Goal: Task Accomplishment & Management: Use online tool/utility

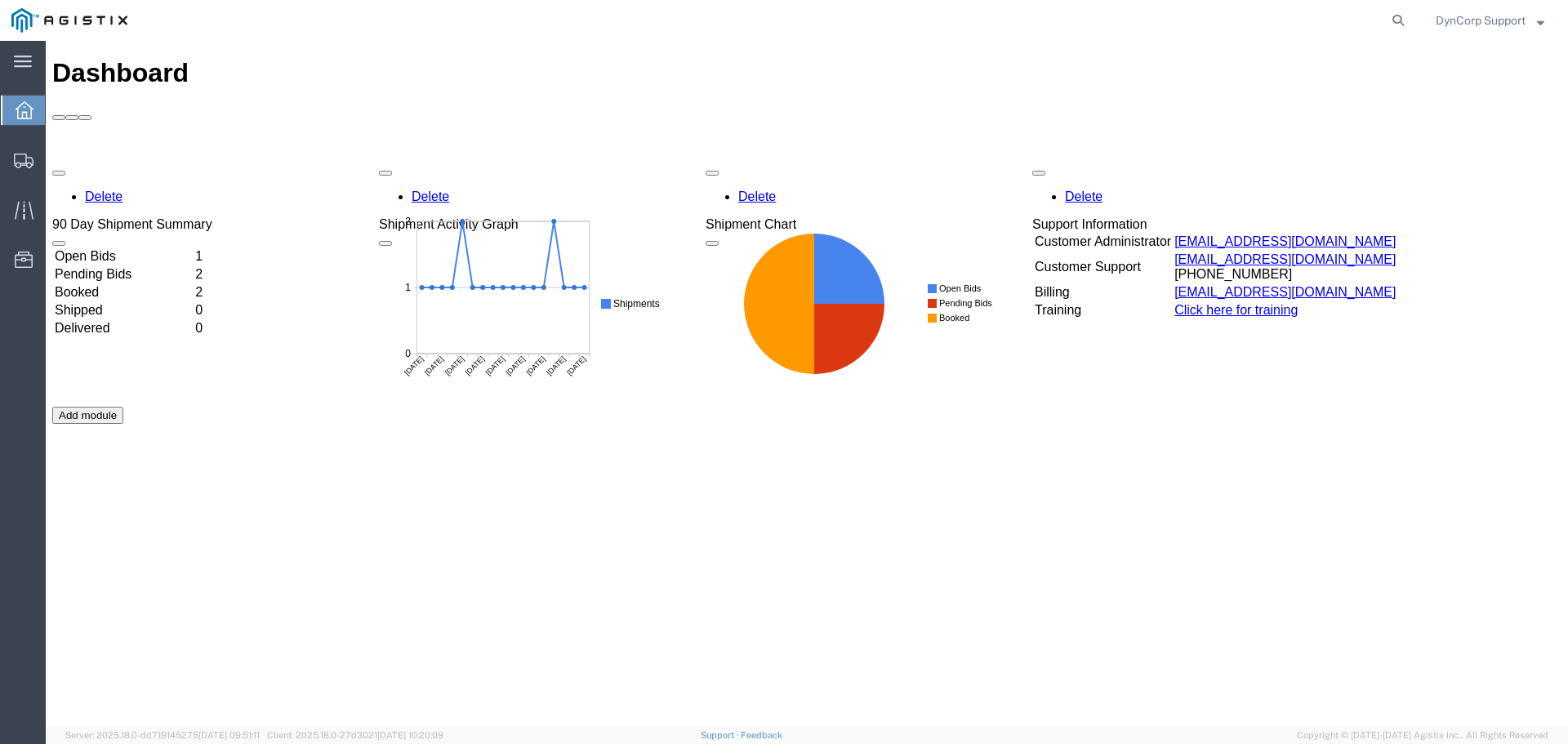
click at [112, 162] on div "Delete 90 Day Shipment Summary Open Bids 1 Pending Bids 2 Booked 2 Shipped 0 De…" at bounding box center [807, 407] width 1509 height 490
click at [108, 248] on td "Open Bids" at bounding box center [123, 256] width 139 height 16
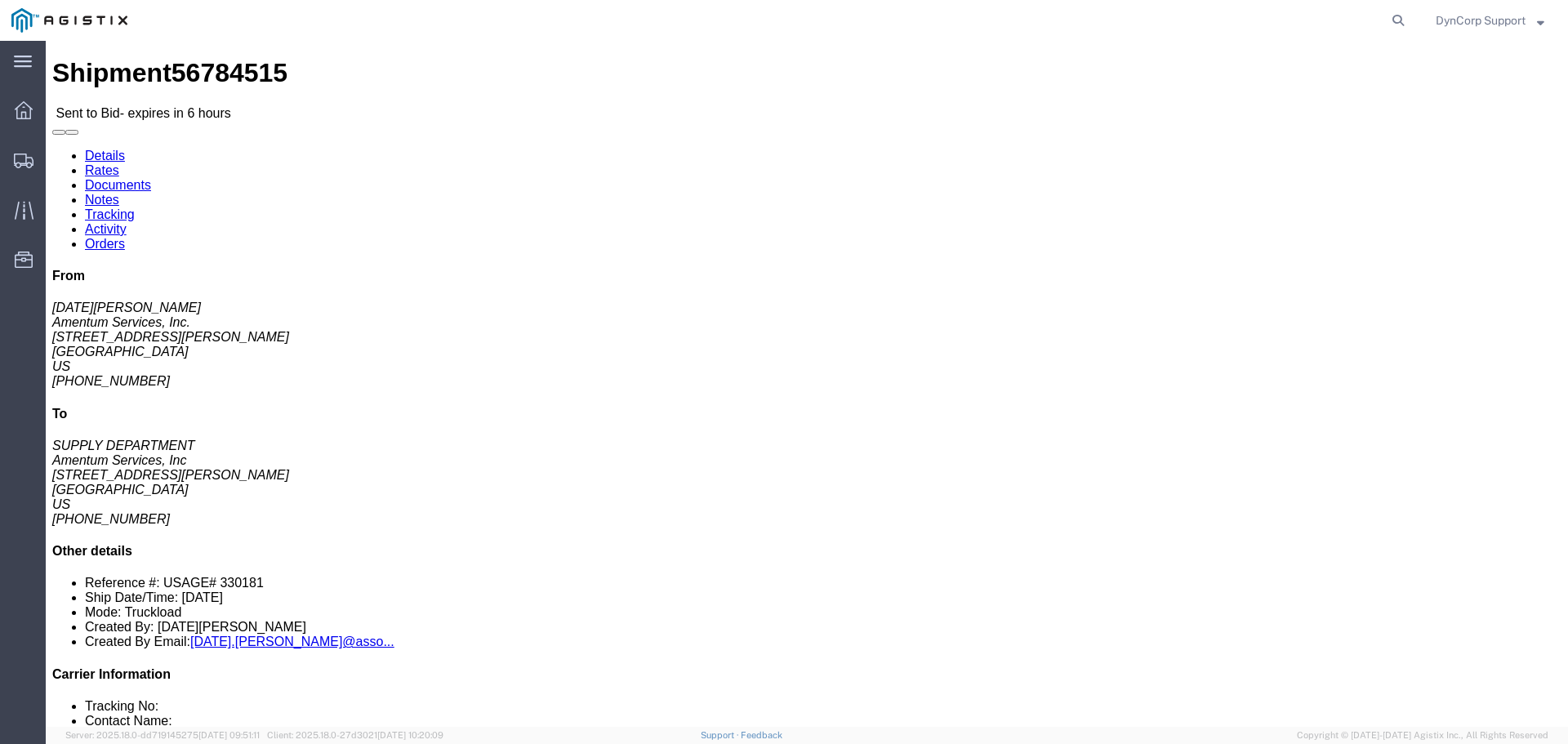
click button "button"
click link "Notes"
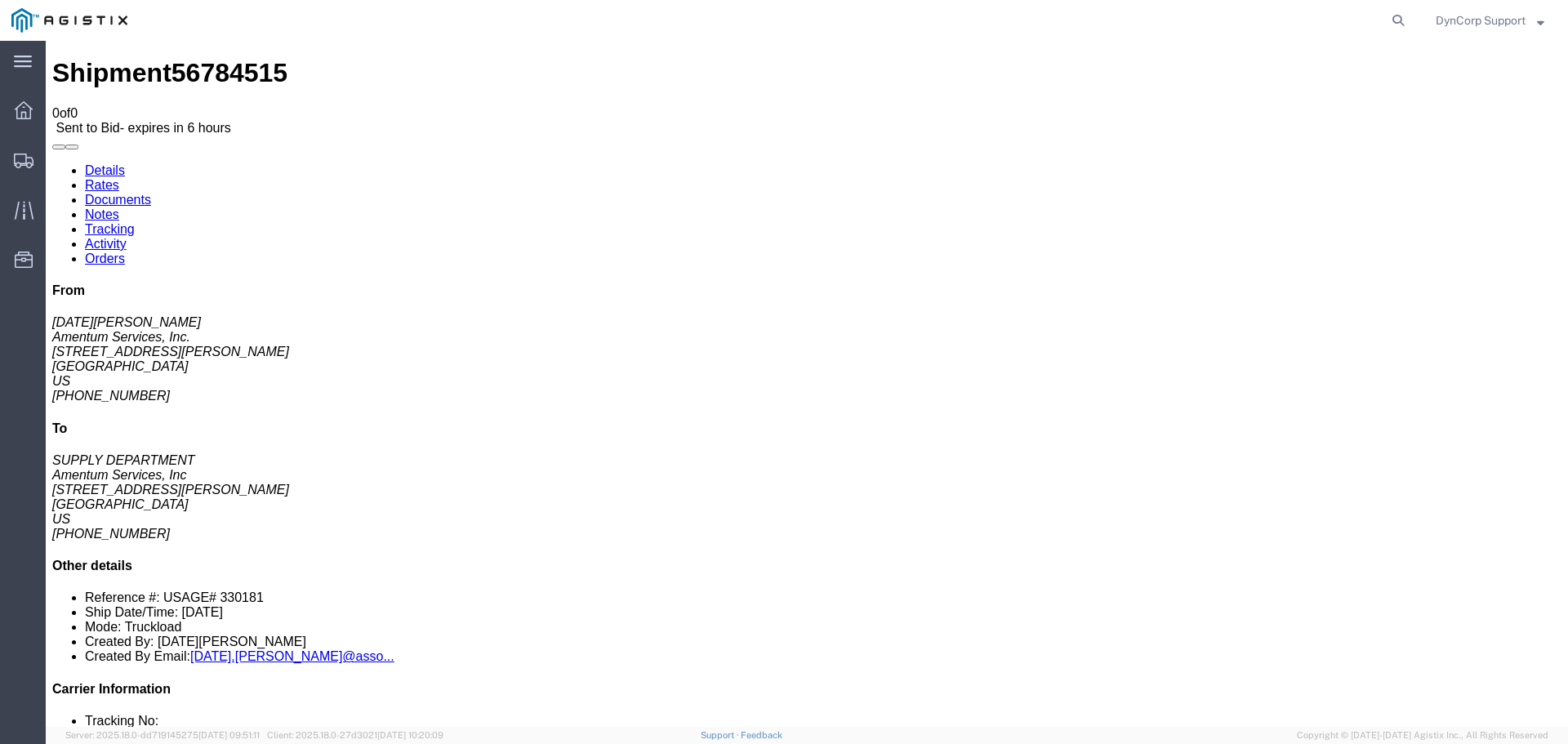
click at [151, 193] on link "Documents" at bounding box center [117, 199] width 66 height 14
click at [110, 164] on link "Details" at bounding box center [104, 170] width 40 height 14
click button "button"
click span "56784515"
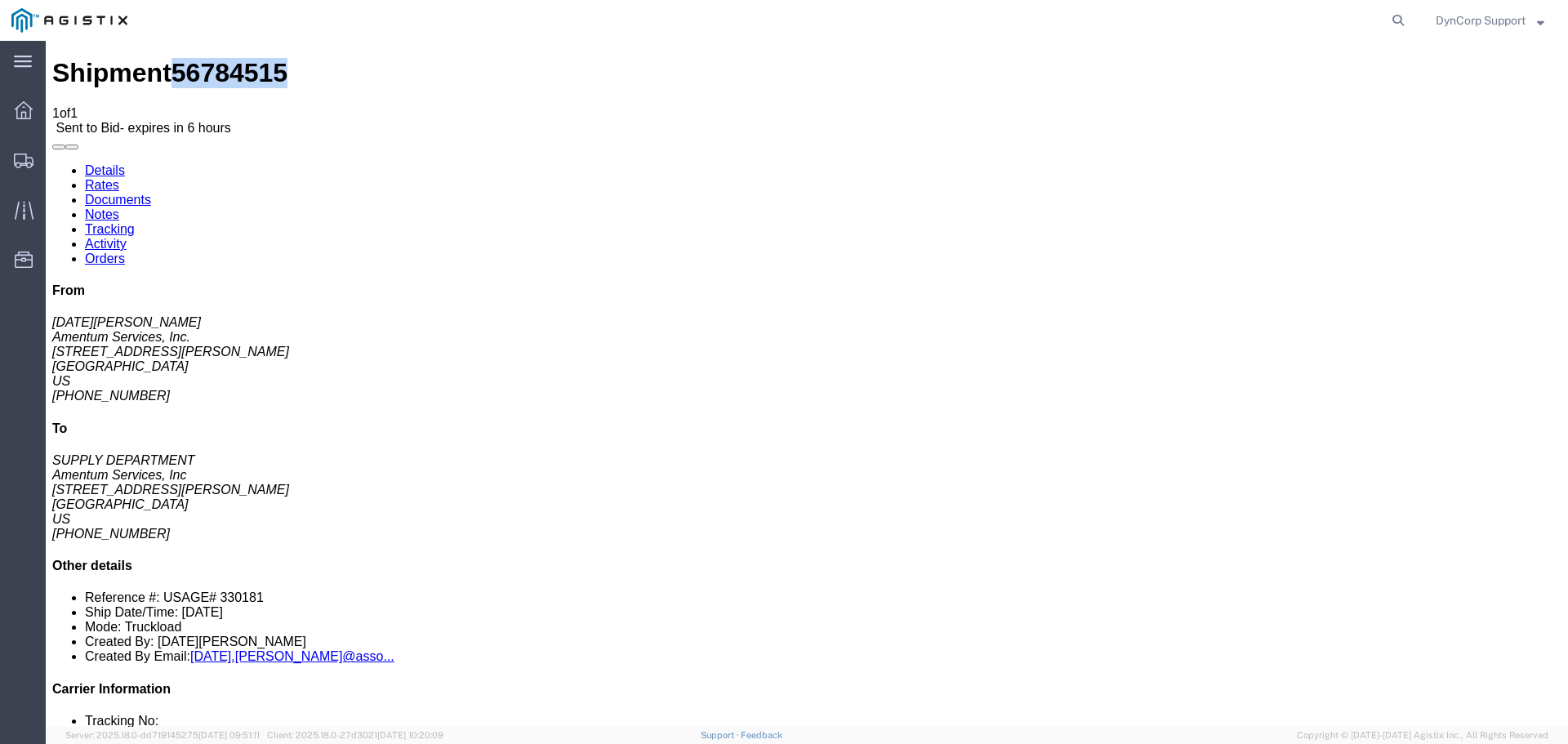
click span "56784515"
copy span "56784515"
click div "Leg 1 - Truckload Vehicle 1: Flat Bed Number of trucks: 1"
click link "Enter / Modify Bid"
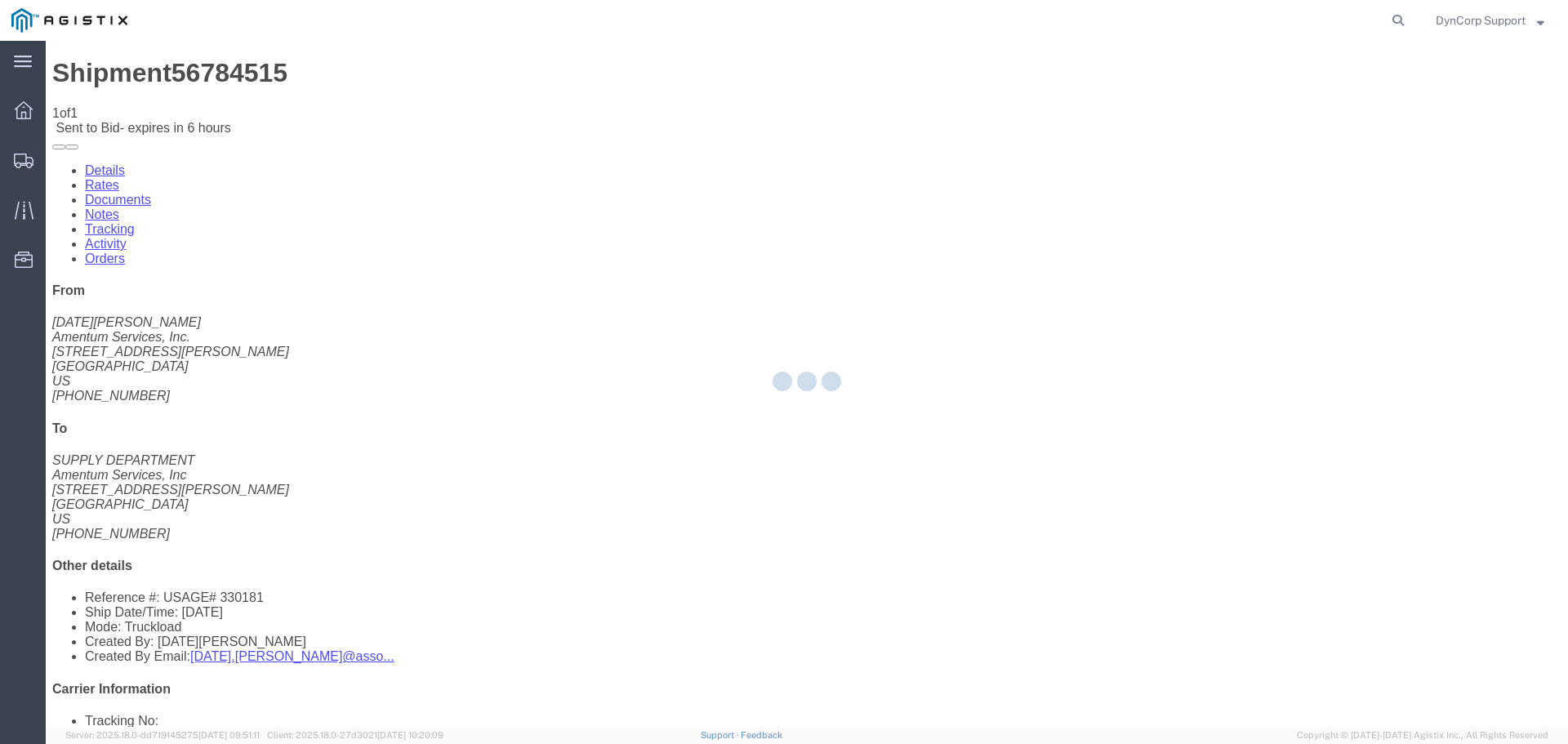
select select "3603"
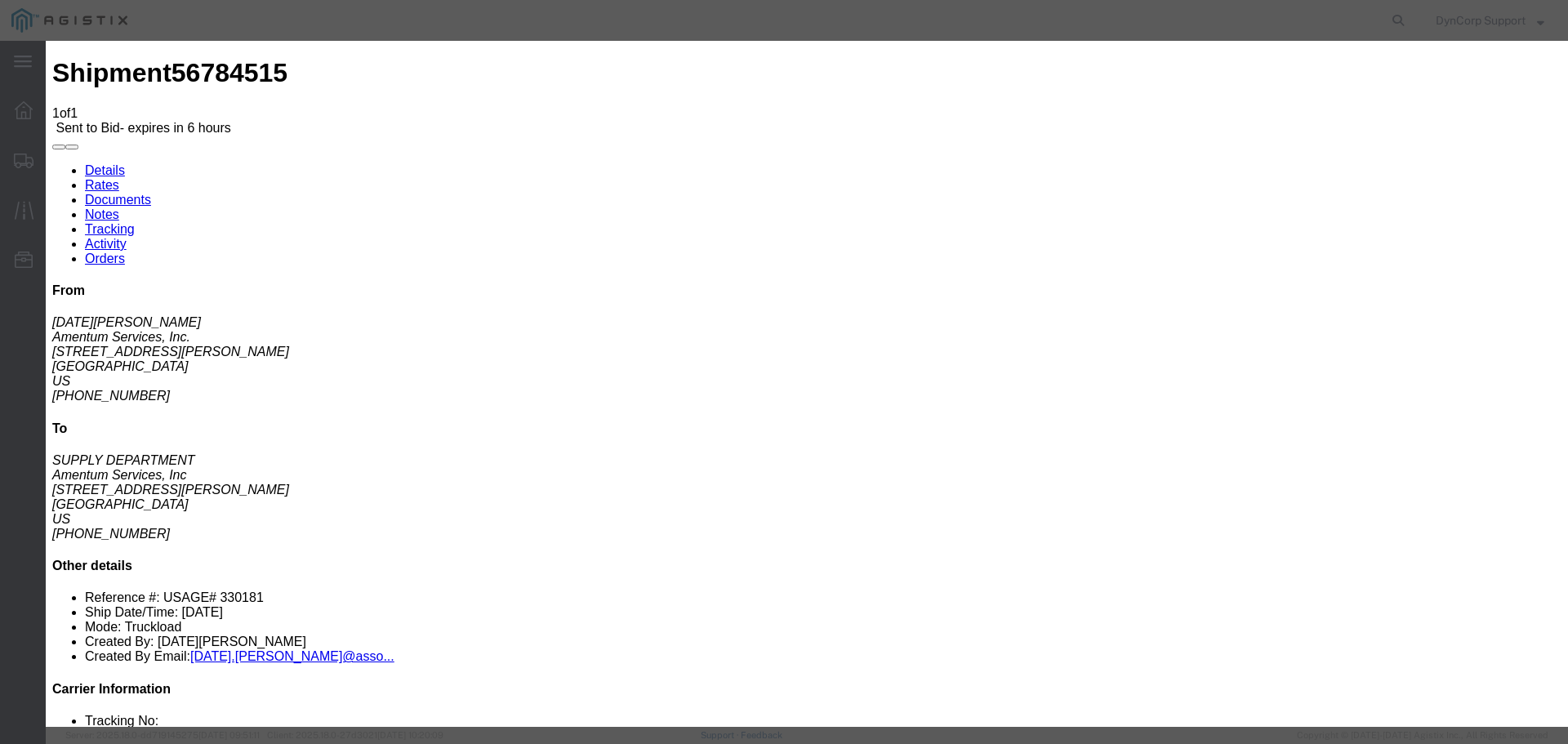
drag, startPoint x: 520, startPoint y: 176, endPoint x: 552, endPoint y: 168, distance: 33.0
click input "text"
paste input "56784515"
type input "56784515"
click select "Select LTL 5+ Day LTL Economy 3 - 5 Day Less than Truckload TL Standard 3 - 5 D…"
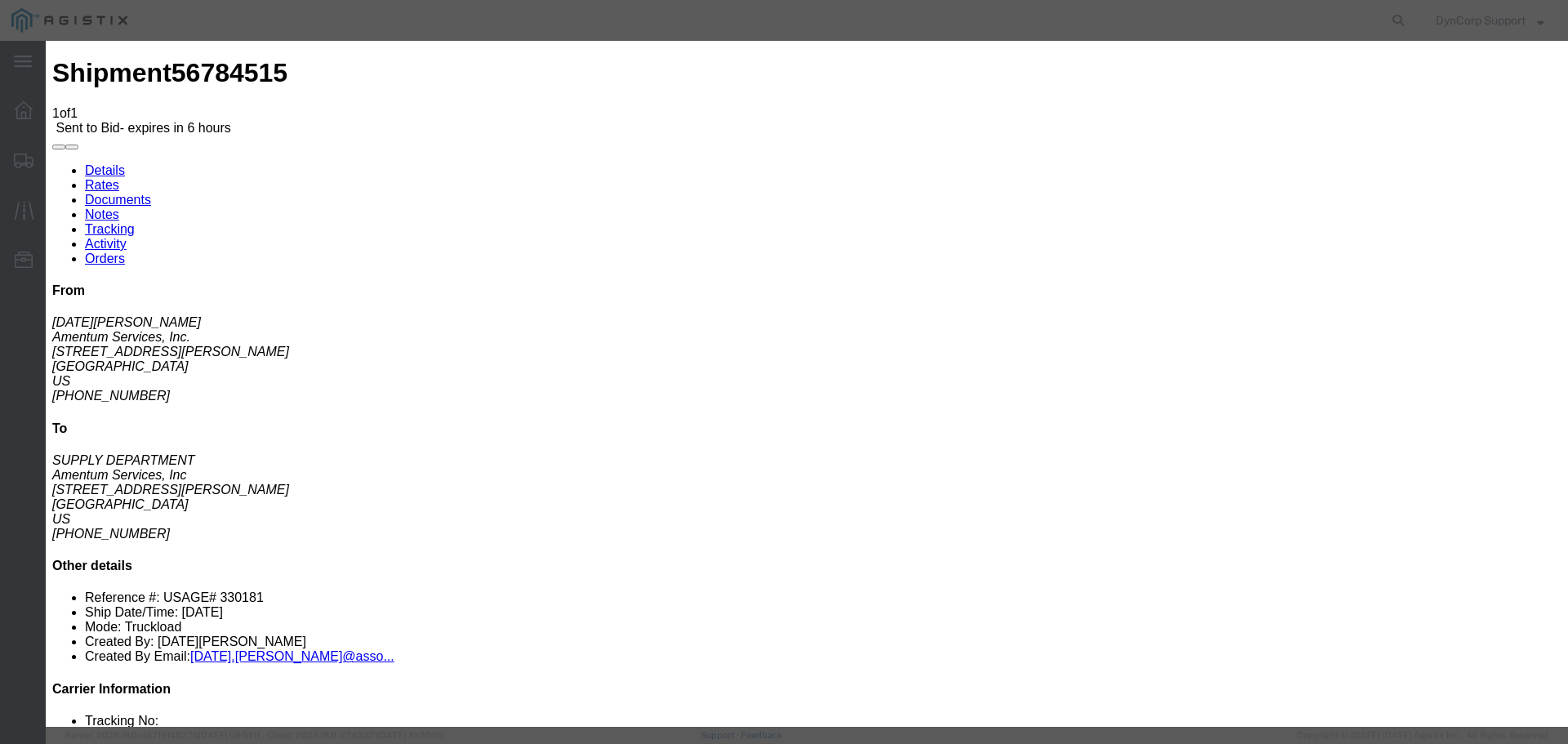
select select "29547"
click select "Select LTL 5+ Day LTL Economy 3 - 5 Day Less than Truckload TL Standard 3 - 5 D…"
click input "text"
paste input "56784515"
type input "56784515"
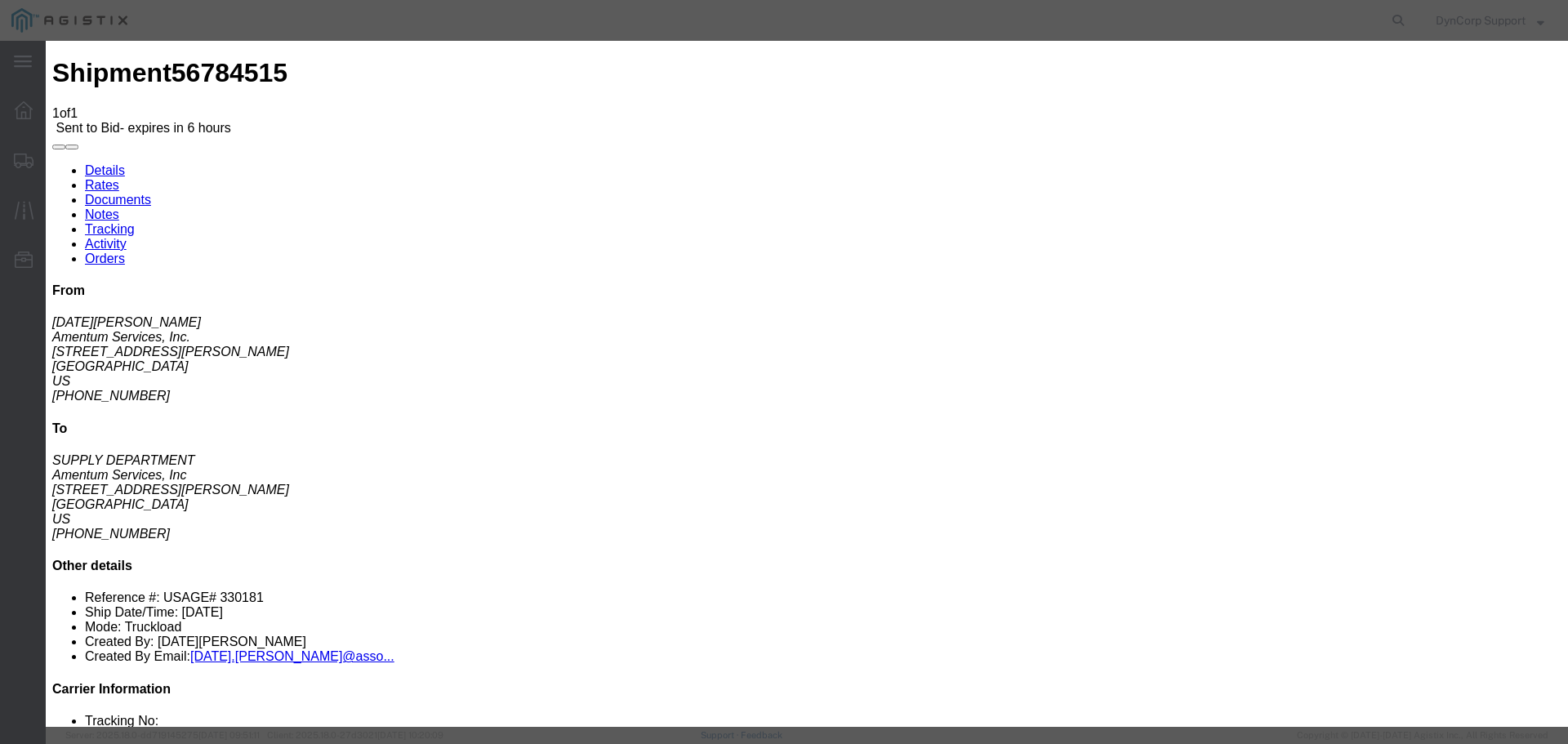
drag, startPoint x: 679, startPoint y: 436, endPoint x: 671, endPoint y: 446, distance: 12.8
click select "Select Air Less than Truckload Multi-Leg Ocean Freight Rail Small Parcel Truckl…"
select select "TL"
click select "Select Air Less than Truckload Multi-Leg Ocean Freight Rail Small Parcel Truckl…"
click input "number"
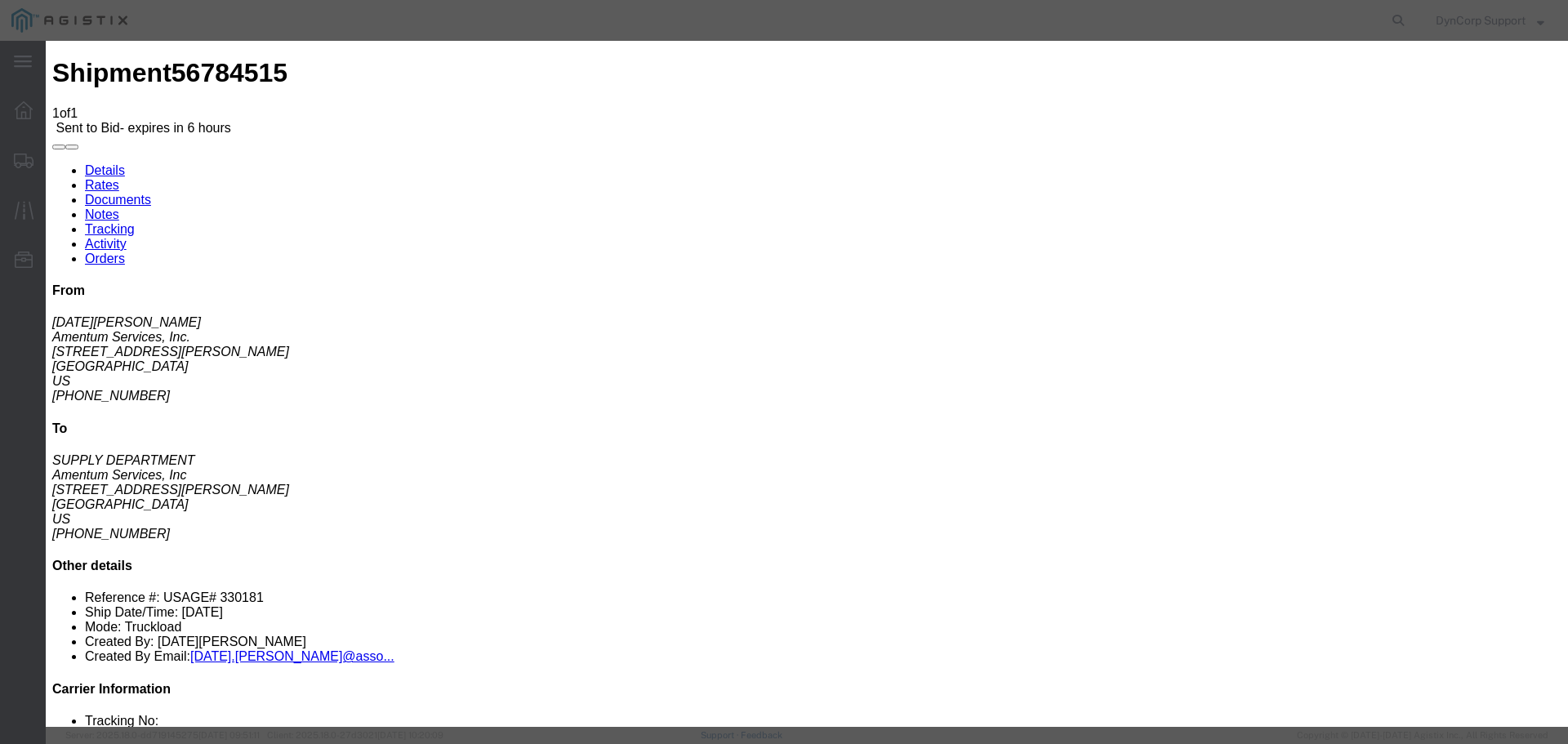
drag, startPoint x: 1079, startPoint y: 443, endPoint x: 1009, endPoint y: 449, distance: 70.3
click div "Select 2 Day Service 3 Axle Winch Truck 3 to 5 Day Service 96L Domestic Flat Ra…"
type input "1300"
click div "Add charge"
click button "Submit"
